Goal: Information Seeking & Learning: Learn about a topic

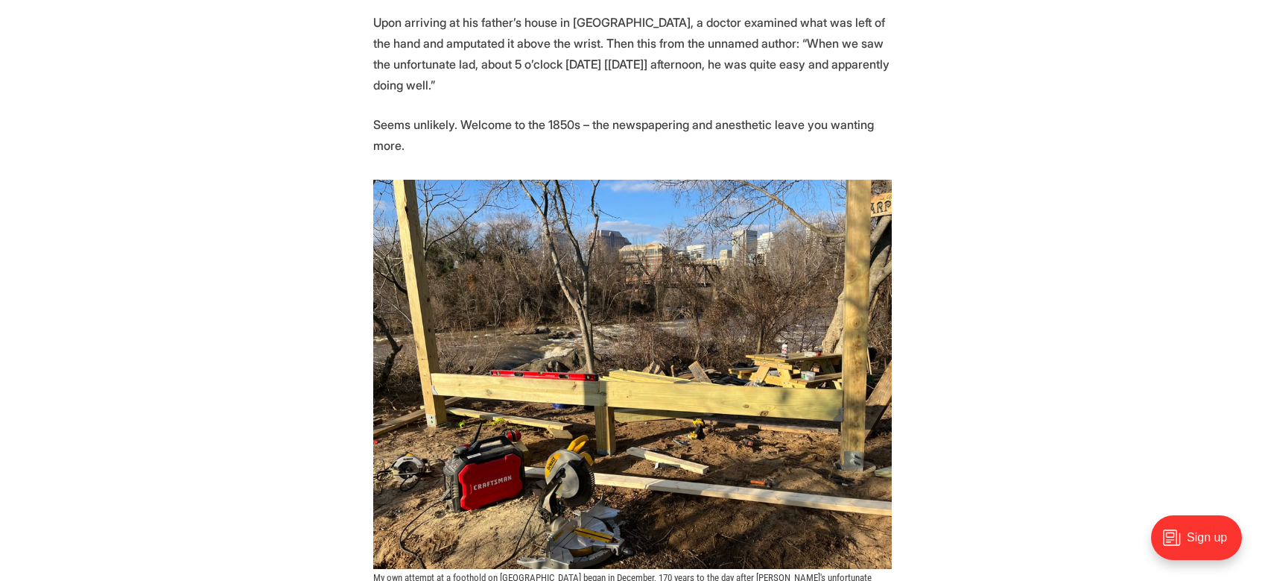
scroll to position [1050, 0]
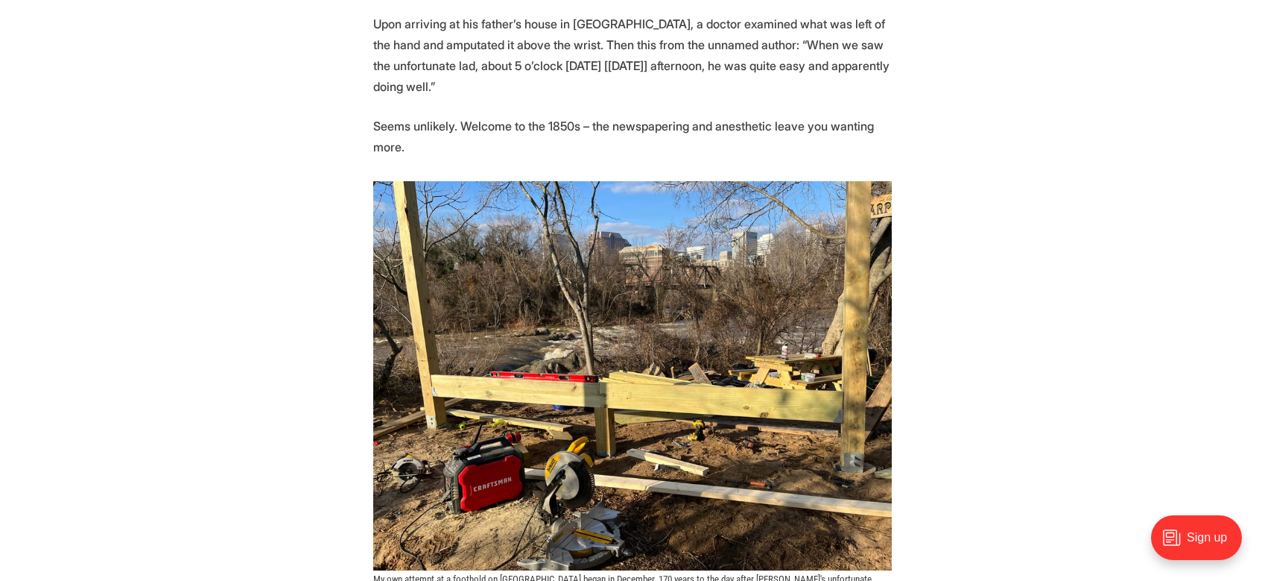
drag, startPoint x: 699, startPoint y: 278, endPoint x: 1189, endPoint y: 41, distance: 544.0
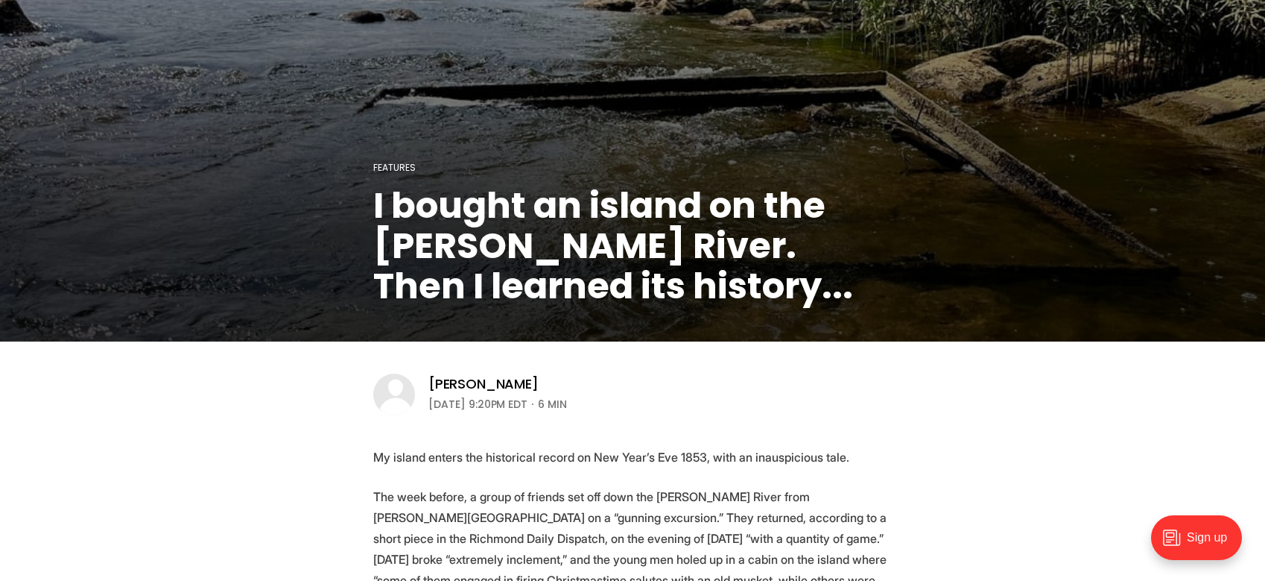
scroll to position [508, 0]
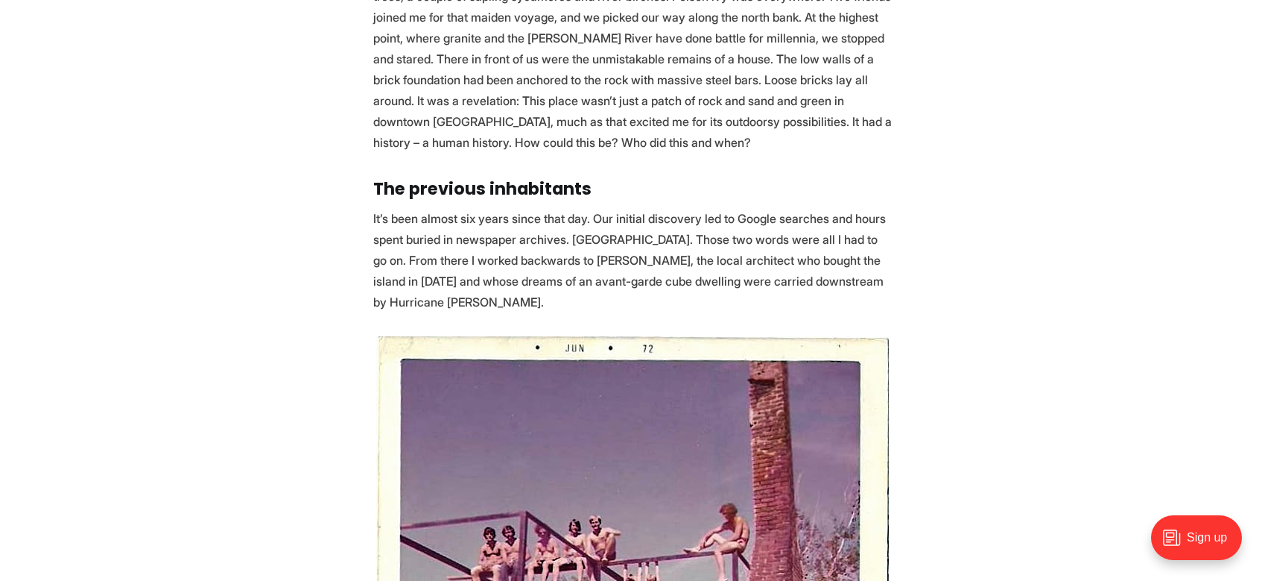
scroll to position [1775, 0]
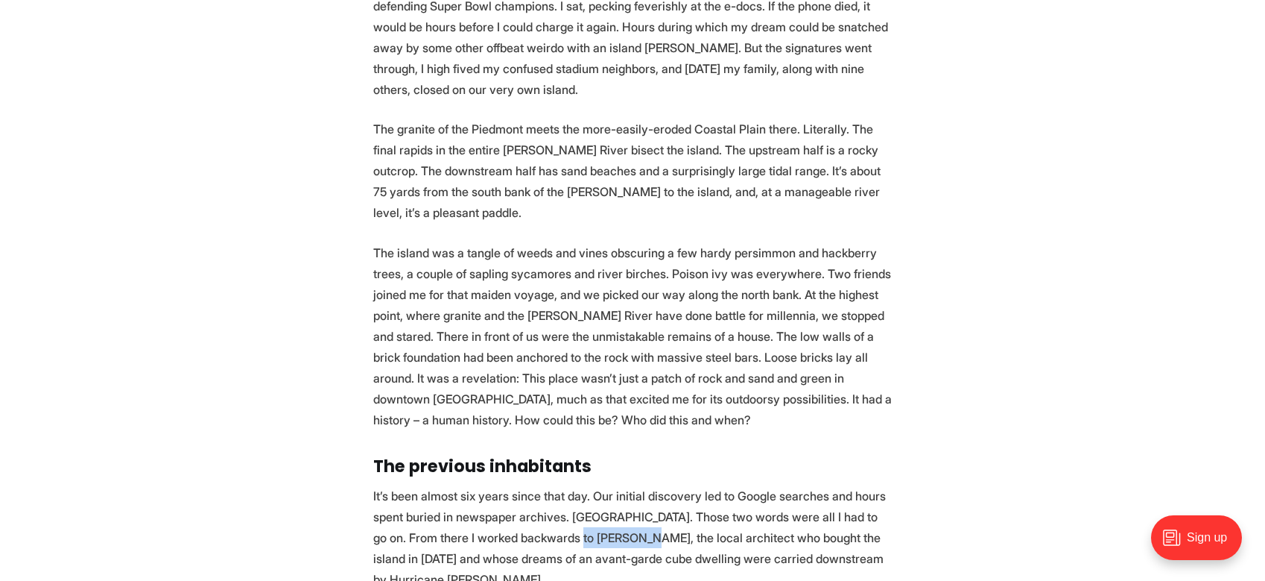
drag, startPoint x: 557, startPoint y: 453, endPoint x: 628, endPoint y: 448, distance: 71.7
click at [628, 485] on p "It’s been almost six years since that day. Our initial discovery led to Google …" at bounding box center [632, 537] width 519 height 104
copy p "[PERSON_NAME]"
